Goal: Find specific page/section: Find specific page/section

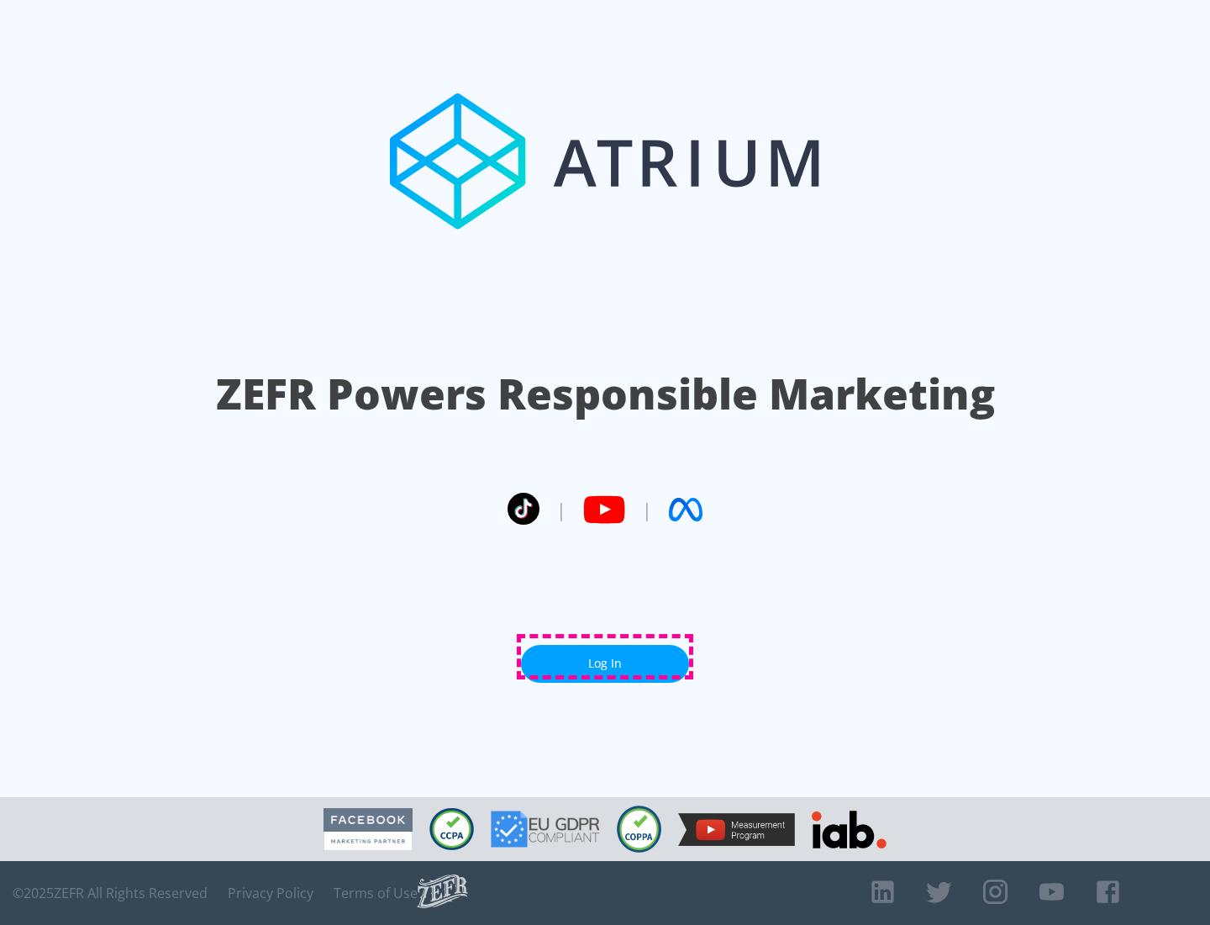
click at [605, 656] on link "Log In" at bounding box center [605, 664] width 168 height 38
